Goal: Task Accomplishment & Management: Manage account settings

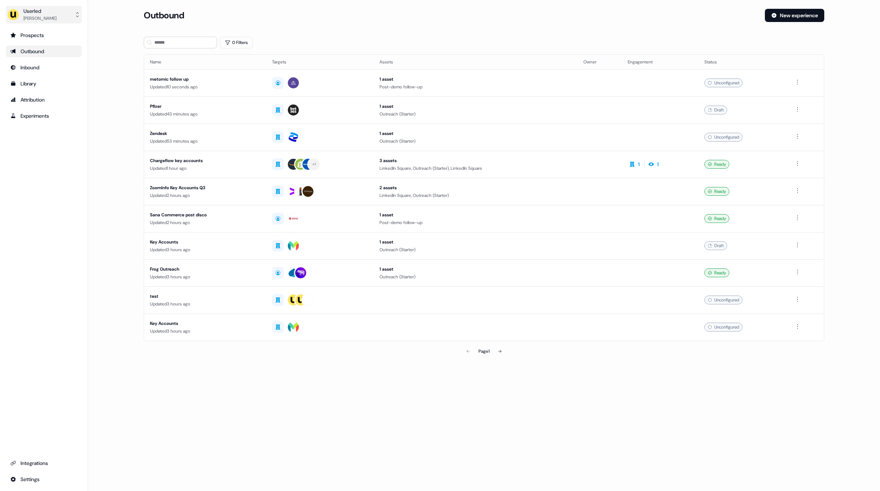
click at [44, 8] on div "Userled" at bounding box center [39, 10] width 33 height 7
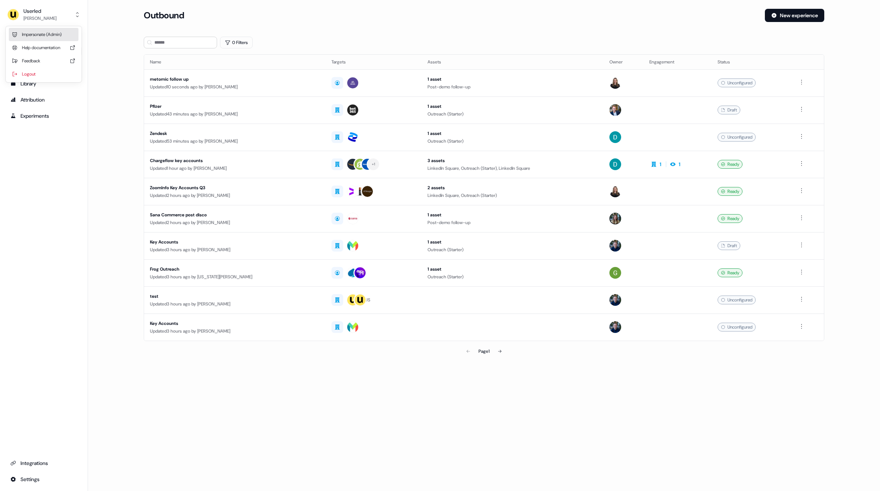
click at [52, 32] on div "Impersonate (Admin)" at bounding box center [44, 34] width 70 height 13
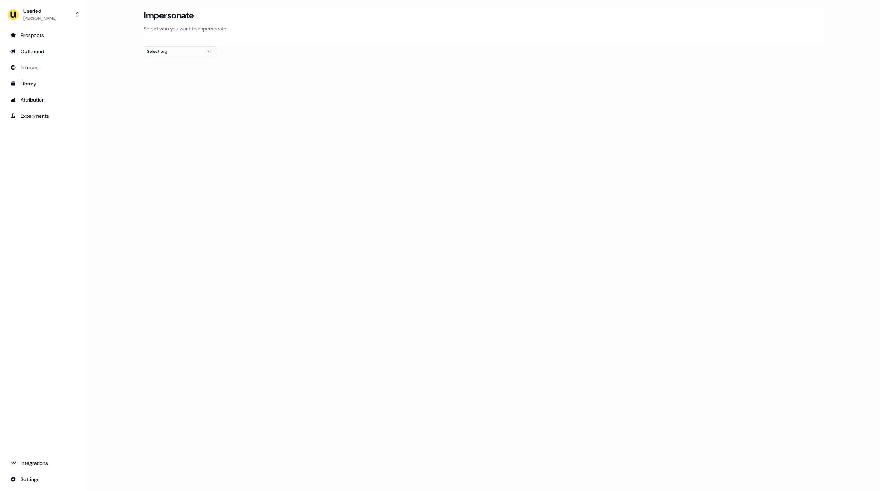
click at [204, 51] on button "Select org" at bounding box center [180, 51] width 73 height 10
click at [179, 76] on div "Maki People" at bounding box center [180, 77] width 73 height 12
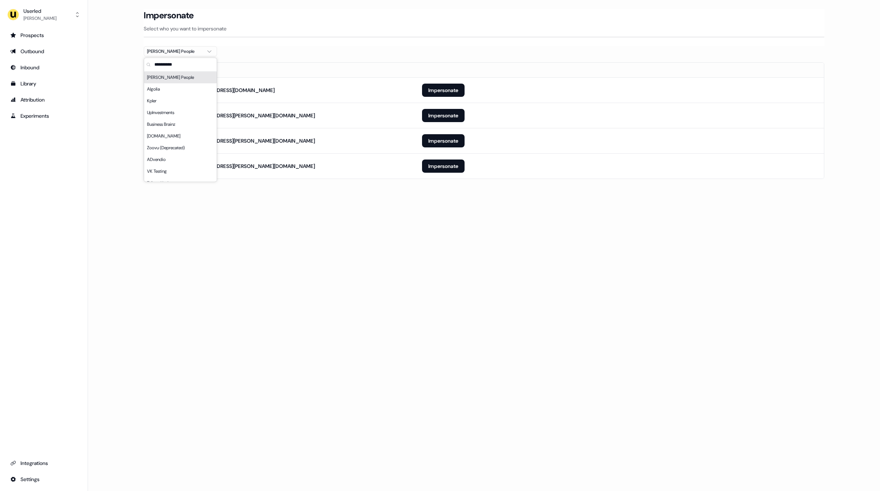
click at [367, 238] on div "Loading... Impersonate Select who you want to impersonate Maki People Email mar…" at bounding box center [484, 245] width 792 height 491
click at [435, 171] on button "Impersonate" at bounding box center [443, 165] width 43 height 13
click at [434, 168] on button "Impersonate" at bounding box center [443, 165] width 43 height 13
